Goal: Information Seeking & Learning: Learn about a topic

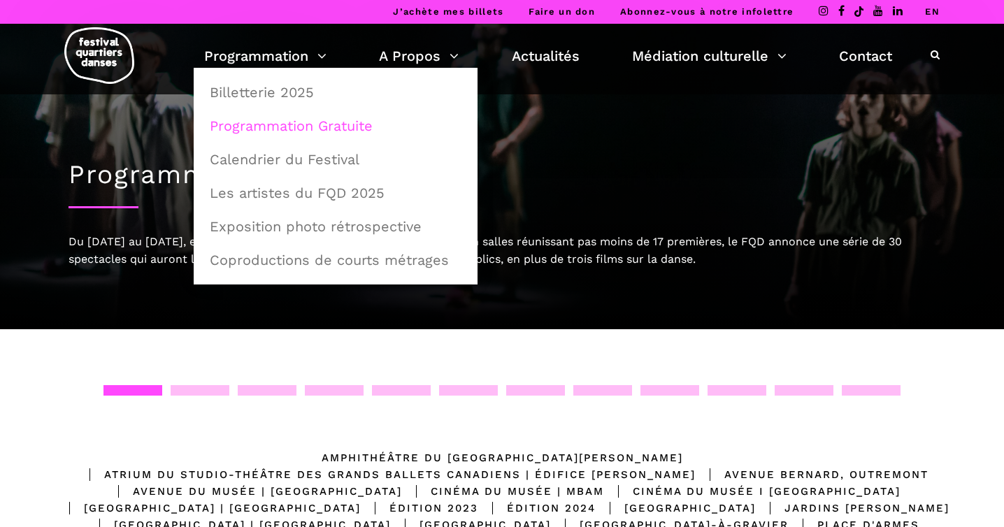
click at [271, 125] on link "Programmation Gratuite" at bounding box center [335, 126] width 268 height 32
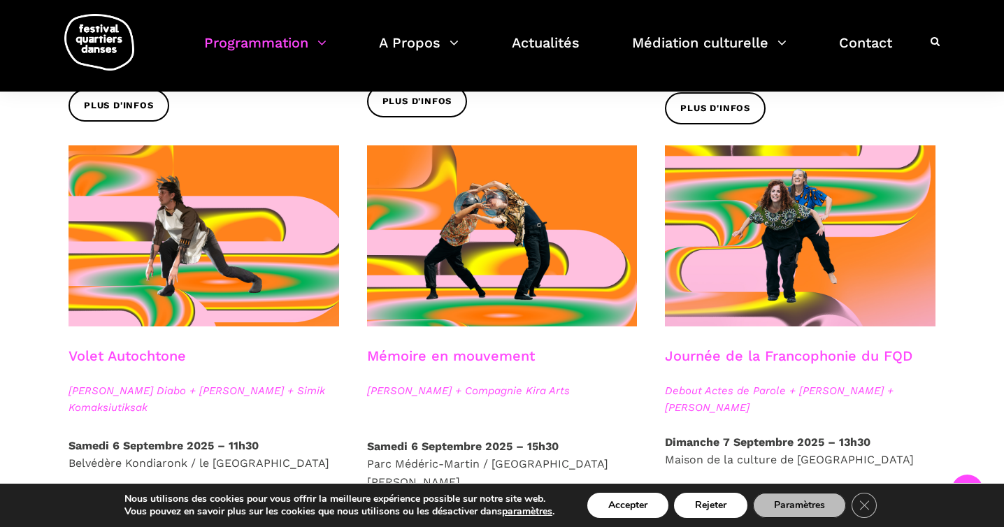
scroll to position [713, 0]
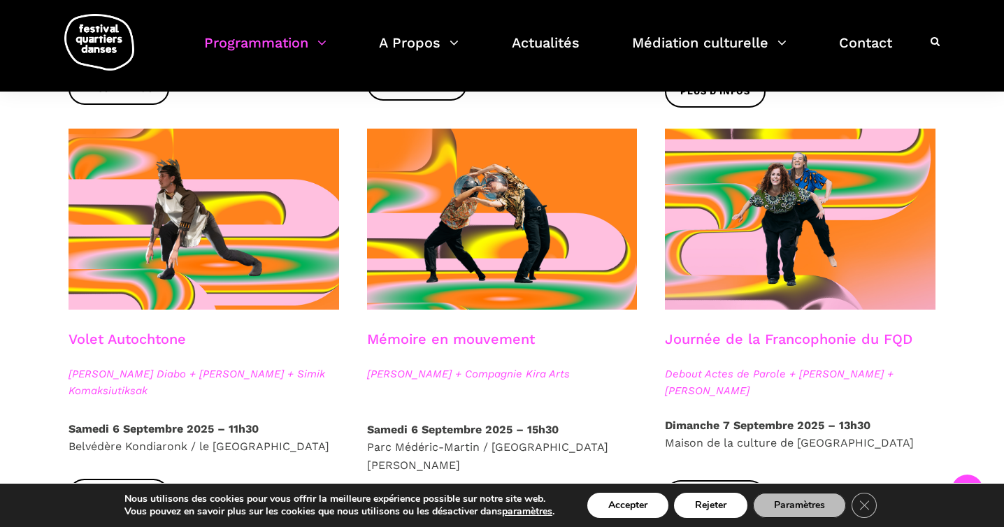
click at [844, 338] on link "Journée de la Francophonie du FQD" at bounding box center [788, 339] width 247 height 17
